Goal: Obtain resource: Obtain resource

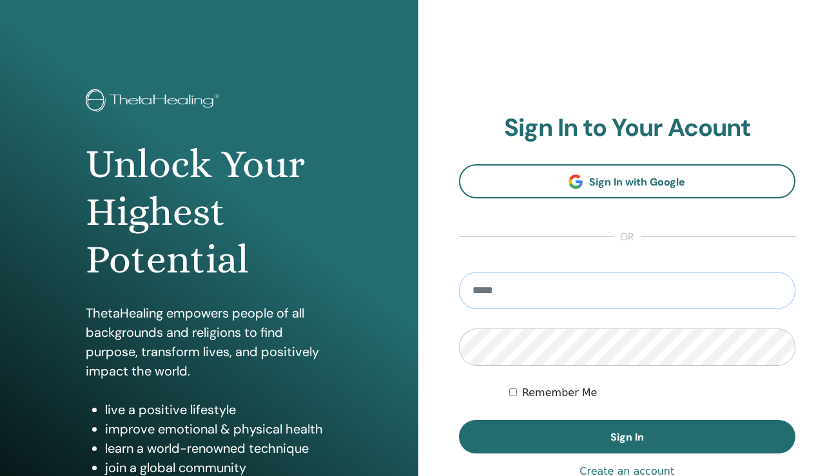
type input "**********"
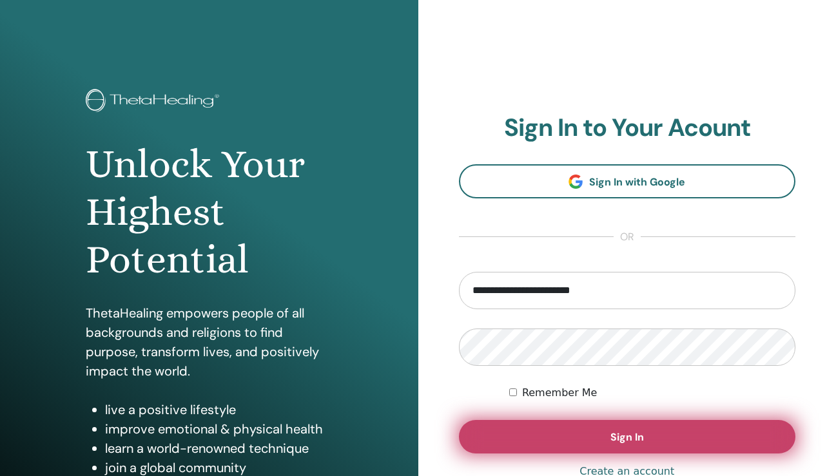
click at [568, 433] on button "Sign In" at bounding box center [627, 437] width 337 height 34
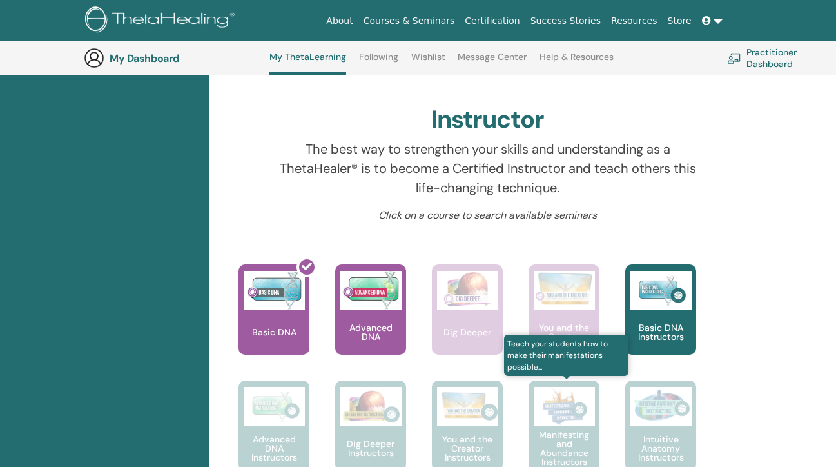
scroll to position [423, 0]
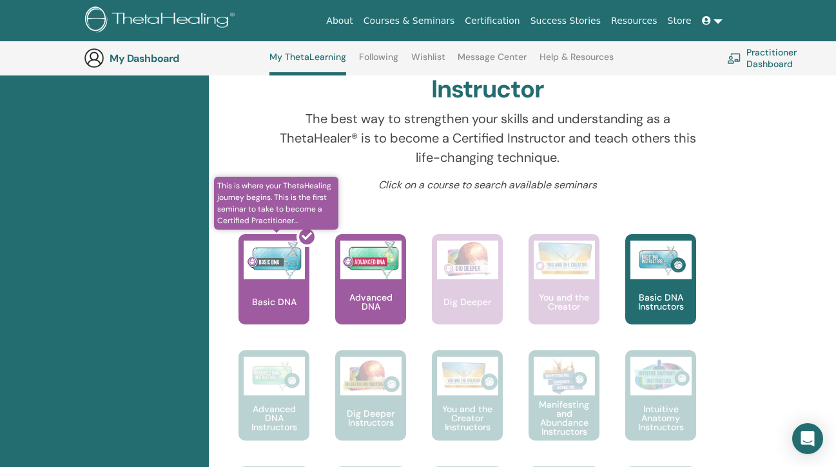
click at [275, 278] on div at bounding box center [281, 284] width 71 height 116
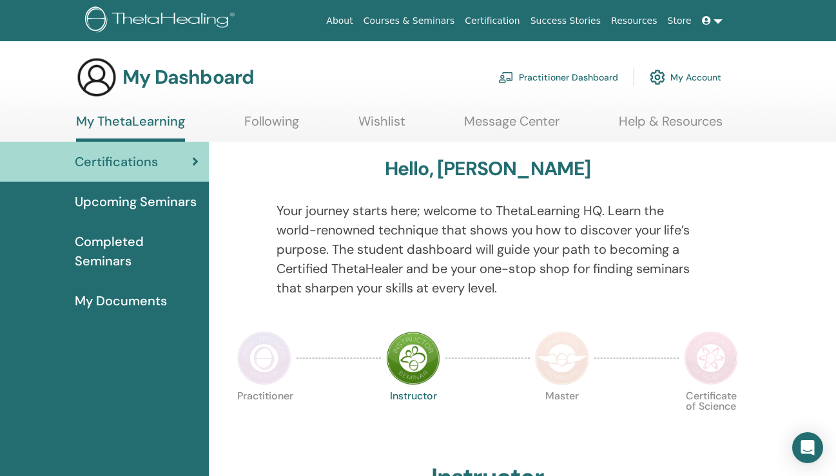
click at [133, 303] on span "My Documents" at bounding box center [121, 300] width 92 height 19
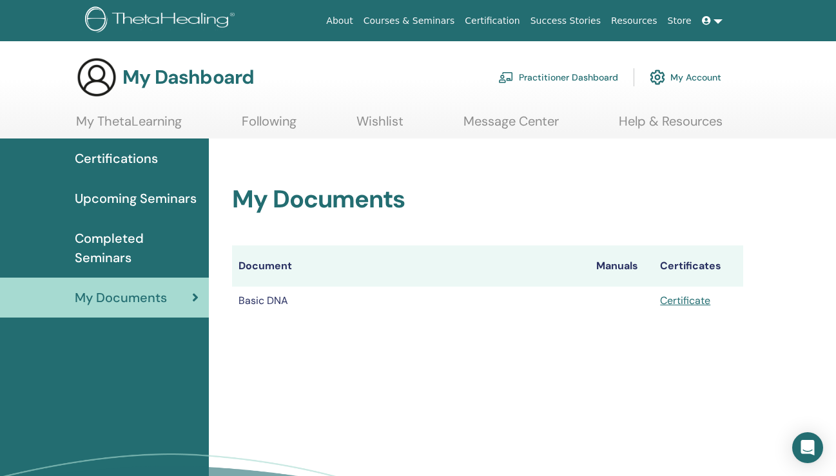
click at [306, 302] on td "Basic DNA" at bounding box center [411, 301] width 358 height 28
click at [703, 297] on link "Certificate" at bounding box center [685, 301] width 50 height 14
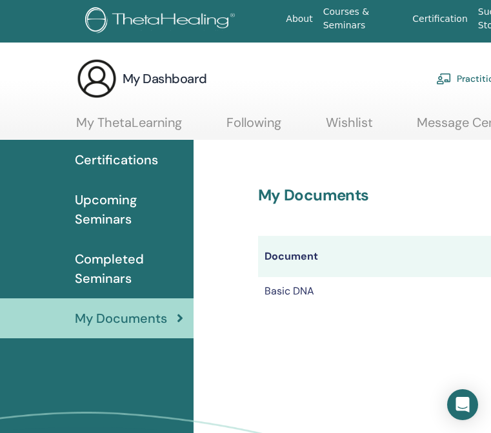
click at [253, 73] on div "My Dashboard Practitioner Dashboard My Account" at bounding box center [367, 78] width 583 height 41
click at [220, 4] on link at bounding box center [151, 21] width 162 height 35
